Goal: Information Seeking & Learning: Understand process/instructions

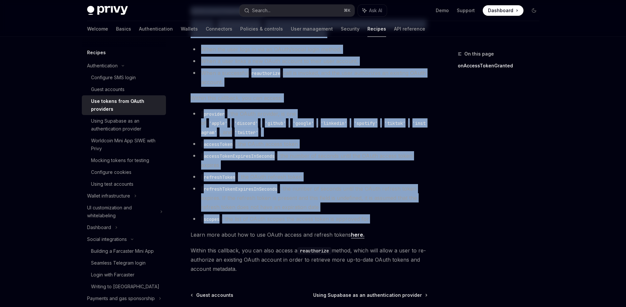
scroll to position [346, 0]
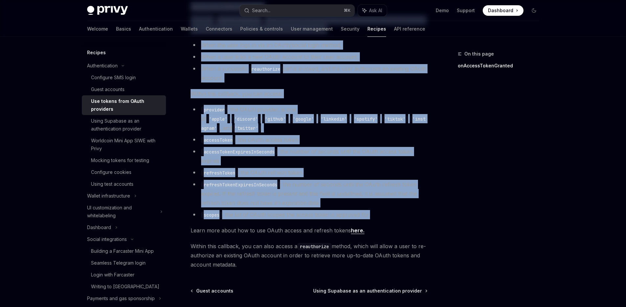
drag, startPoint x: 190, startPoint y: 51, endPoint x: 397, endPoint y: 255, distance: 290.5
click at [397, 255] on div "Authentication Use tokens from OAuth providers OpenAI Open in ChatGPT OpenAI Op…" at bounding box center [247, 35] width 363 height 662
copy div "Authentication Use tokens from OAuth providers OpenAI Open in ChatGPT OpenAI Op…"
click at [352, 227] on link "here." at bounding box center [357, 230] width 13 height 7
click at [373, 184] on li "refreshTokenExpiresInSeconds : the number of seconds until the OAuth refresh to…" at bounding box center [308, 194] width 237 height 28
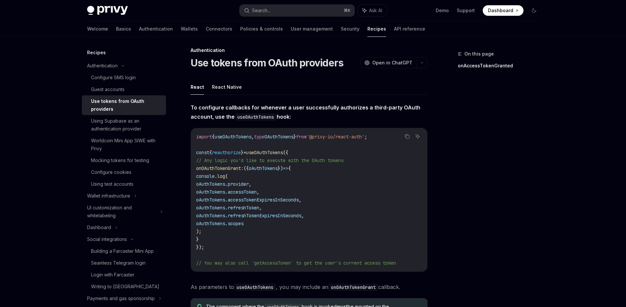
scroll to position [4, 0]
click at [451, 144] on div "On this page onAccessTokenGranted" at bounding box center [494, 178] width 100 height 257
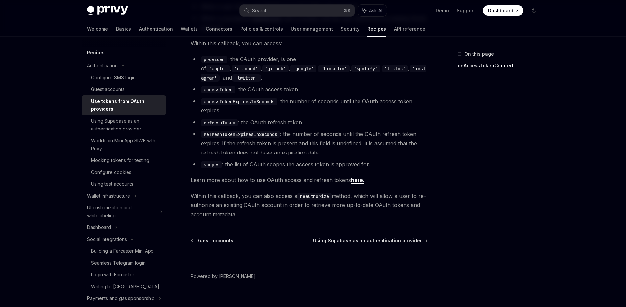
scroll to position [0, 0]
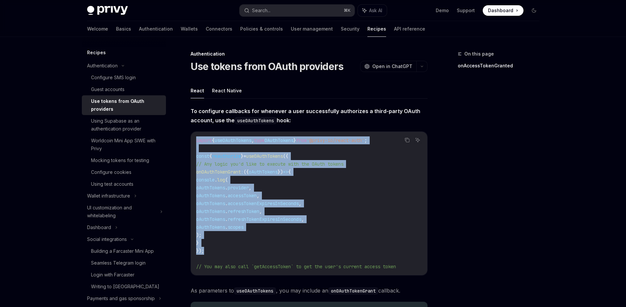
drag, startPoint x: 212, startPoint y: 253, endPoint x: 189, endPoint y: 136, distance: 118.6
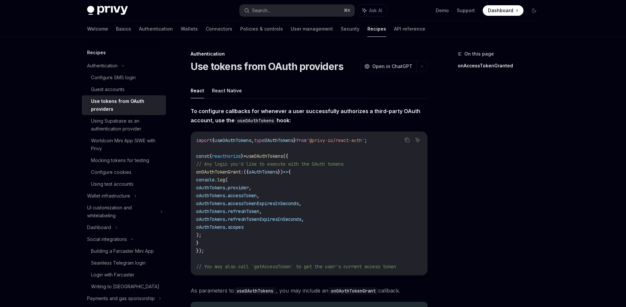
click at [471, 180] on div "On this page onAccessTokenGranted" at bounding box center [494, 178] width 100 height 257
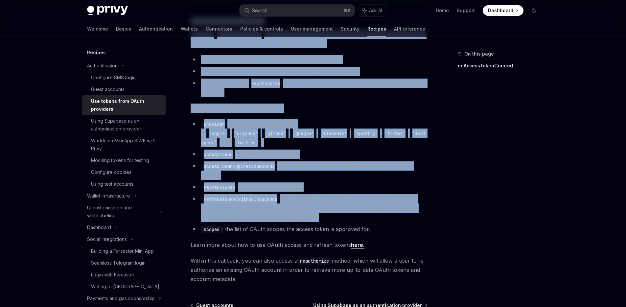
scroll to position [340, 0]
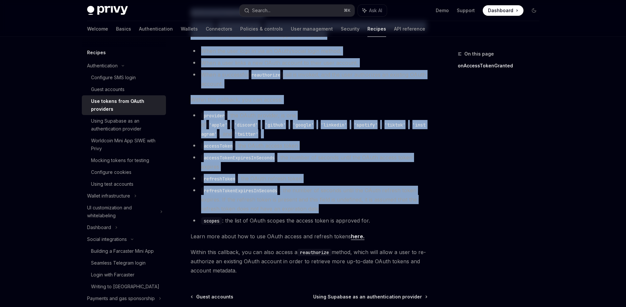
drag, startPoint x: 194, startPoint y: 62, endPoint x: 404, endPoint y: 260, distance: 289.0
click at [404, 260] on div "Authentication Use tokens from OAuth providers OpenAI Open in ChatGPT OpenAI Op…" at bounding box center [247, 41] width 363 height 662
copy div "se tokens from OAuth providers OpenAI Open in ChatGPT OpenAI Open in ChatGPT Re…"
click at [346, 193] on li "refreshTokenExpiresInSeconds : the number of seconds until the OAuth refresh to…" at bounding box center [308, 200] width 237 height 28
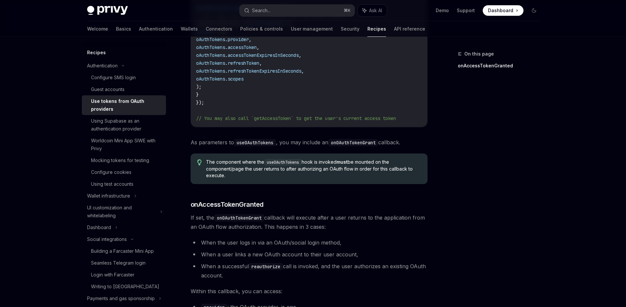
scroll to position [0, 0]
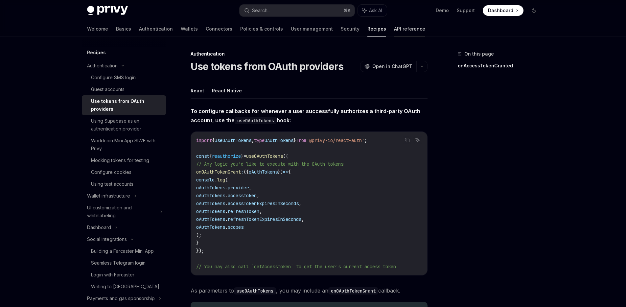
click at [394, 29] on link "API reference" at bounding box center [409, 29] width 31 height 16
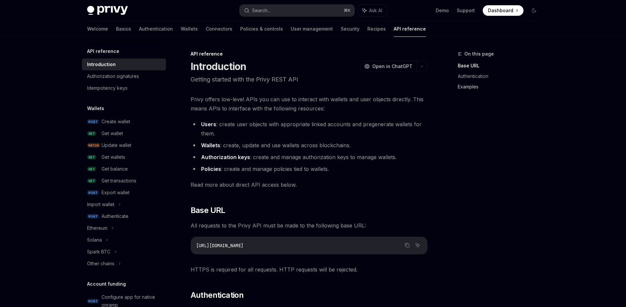
click at [465, 88] on link "Examples" at bounding box center [501, 86] width 87 height 11
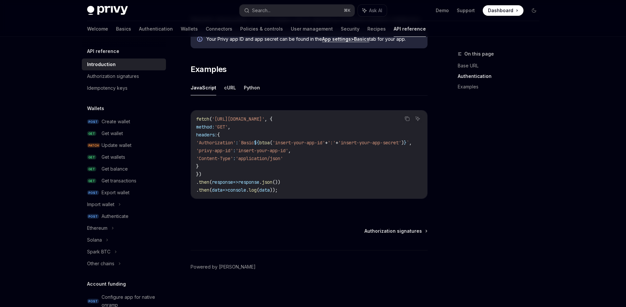
scroll to position [391, 0]
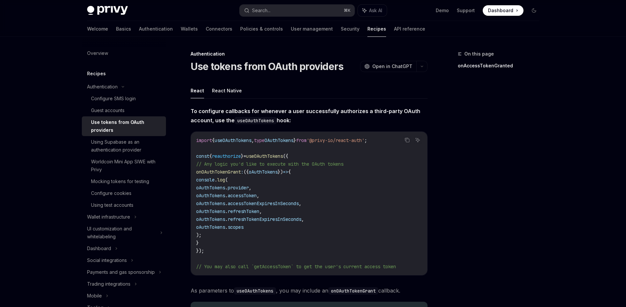
type textarea "*"
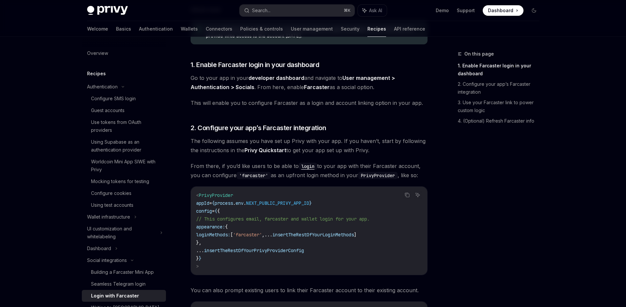
scroll to position [146, 0]
click at [102, 122] on div "Use tokens from OAuth providers" at bounding box center [126, 126] width 71 height 16
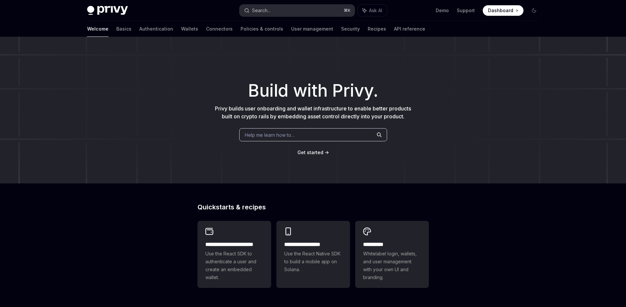
click at [283, 7] on button "Search... ⌘ K" at bounding box center [296, 11] width 115 height 12
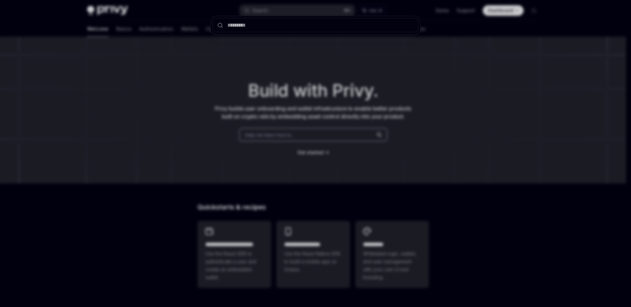
click at [265, 99] on div at bounding box center [315, 153] width 631 height 307
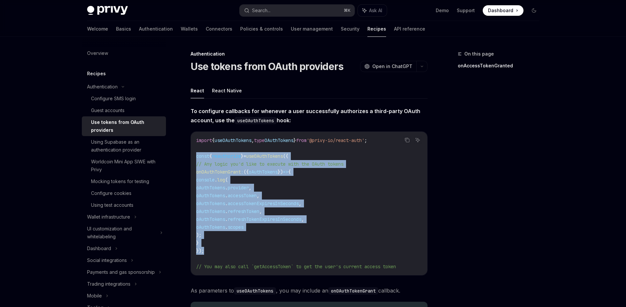
drag, startPoint x: 214, startPoint y: 252, endPoint x: 188, endPoint y: 159, distance: 97.0
copy code "const { reauthorize } = useOAuthTokens ({ // Any logic you'd like to execute wi…"
drag, startPoint x: 256, startPoint y: 91, endPoint x: 191, endPoint y: 64, distance: 69.8
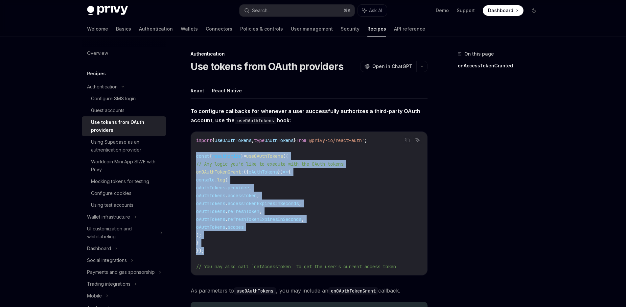
copy div "Use tokens from OAuth providers OpenAI Open in ChatGPT OpenAI Open in ChatGPT R…"
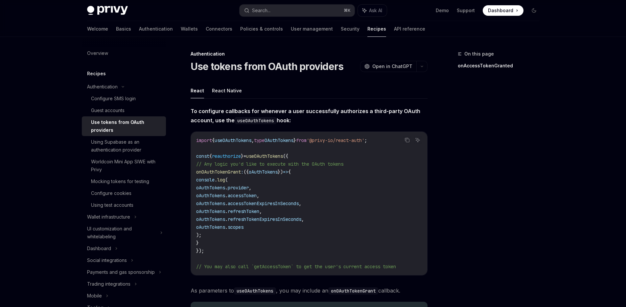
click at [227, 251] on code "import { useOAuthTokens , type OAuthTokens } from '@privy-io/react-auth' ; cons…" at bounding box center [309, 203] width 226 height 134
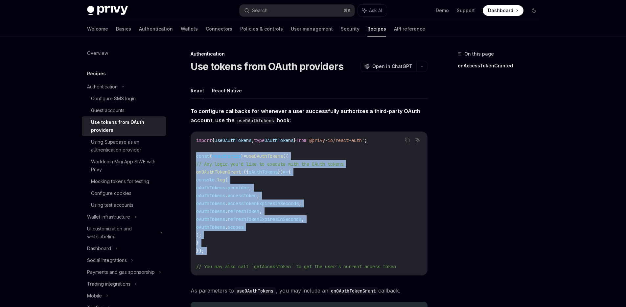
drag, startPoint x: 227, startPoint y: 256, endPoint x: 186, endPoint y: 153, distance: 110.6
copy code "const { reauthorize } = useOAuthTokens ({ // Any logic you'd like to execute wi…"
click at [333, 226] on code "import { useOAuthTokens , type OAuthTokens } from '@privy-io/react-auth' ; cons…" at bounding box center [309, 203] width 226 height 134
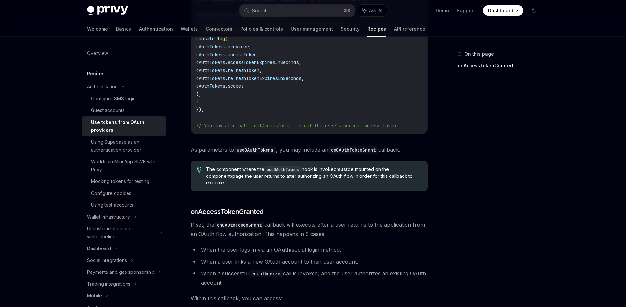
scroll to position [149, 0]
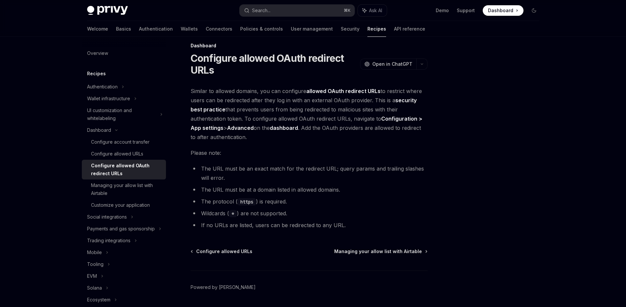
scroll to position [12, 0]
